Goal: Navigation & Orientation: Find specific page/section

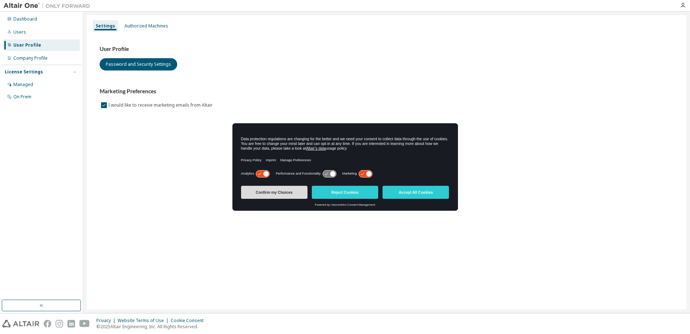
click at [285, 190] on button "Confirm my Choices" at bounding box center [274, 192] width 66 height 13
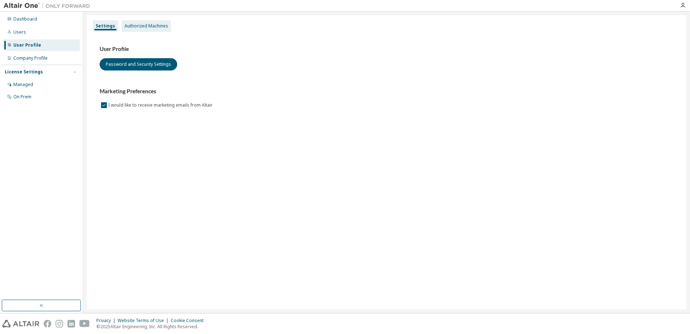
click at [144, 25] on div "Authorized Machines" at bounding box center [147, 26] width 44 height 6
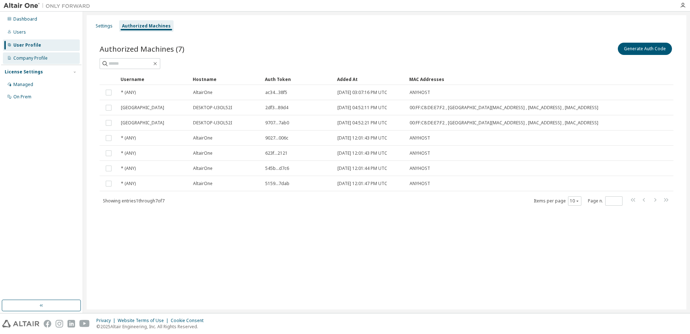
click at [24, 57] on div "Company Profile" at bounding box center [30, 58] width 34 height 6
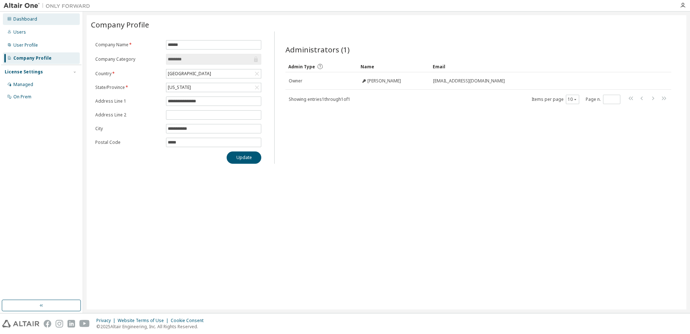
click at [19, 21] on div "Dashboard" at bounding box center [25, 19] width 24 height 6
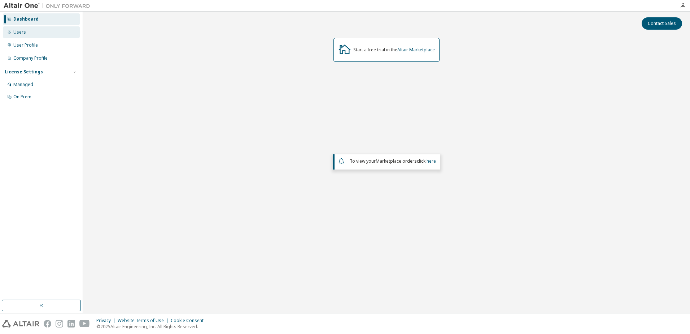
click at [20, 32] on div "Users" at bounding box center [19, 32] width 13 height 6
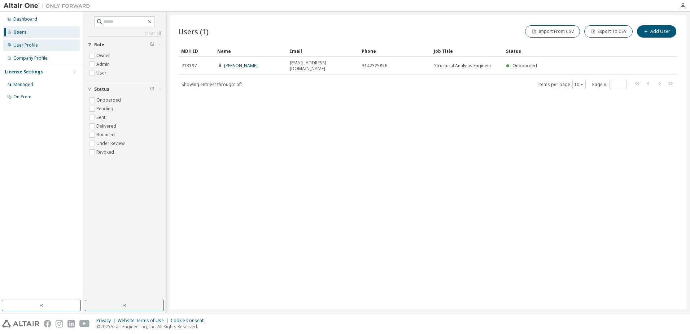
click at [20, 44] on div "User Profile" at bounding box center [25, 45] width 25 height 6
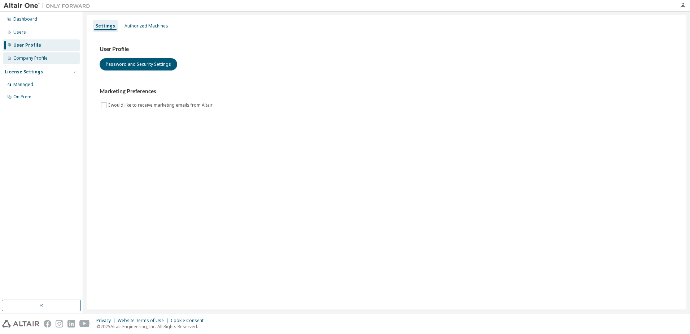
click at [31, 57] on div "Company Profile" at bounding box center [30, 58] width 34 height 6
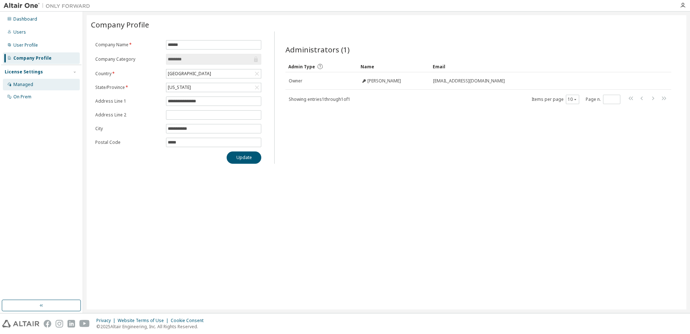
click at [21, 83] on div "Managed" at bounding box center [23, 85] width 20 height 6
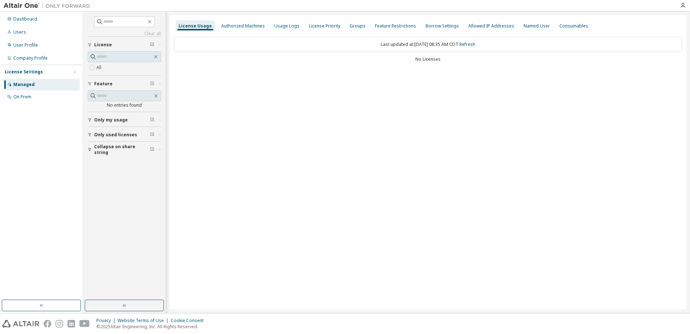
click at [25, 72] on div "License Settings" at bounding box center [24, 72] width 38 height 6
click at [21, 69] on div "License Settings" at bounding box center [24, 72] width 38 height 6
click at [18, 96] on div "On Prem" at bounding box center [22, 97] width 18 height 6
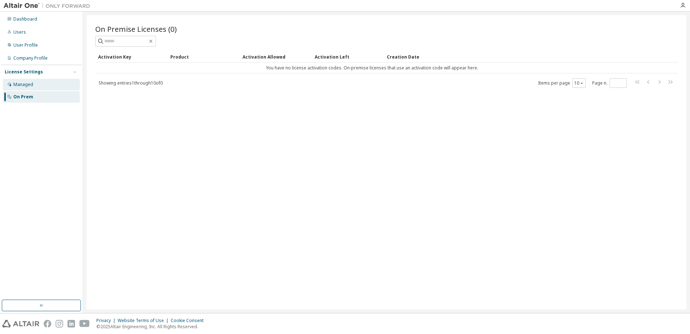
click at [21, 82] on div "Managed" at bounding box center [23, 85] width 20 height 6
click at [23, 4] on img at bounding box center [49, 5] width 90 height 7
